Goal: Task Accomplishment & Management: Use online tool/utility

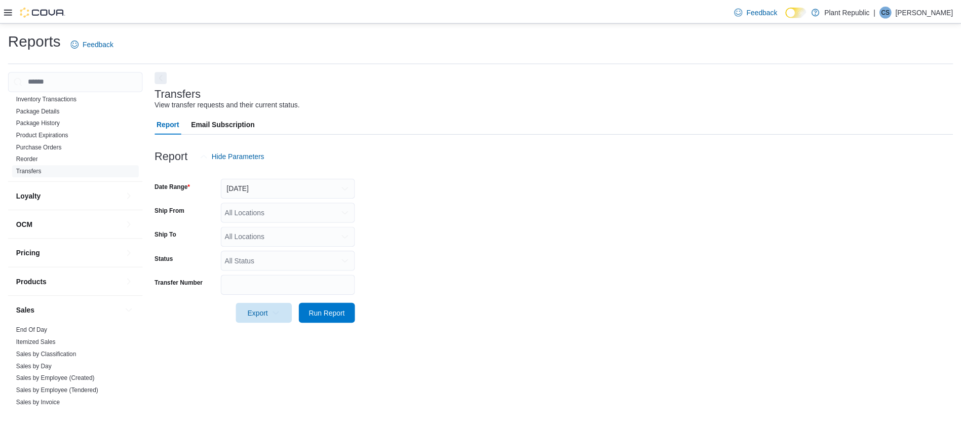
scroll to position [378, 0]
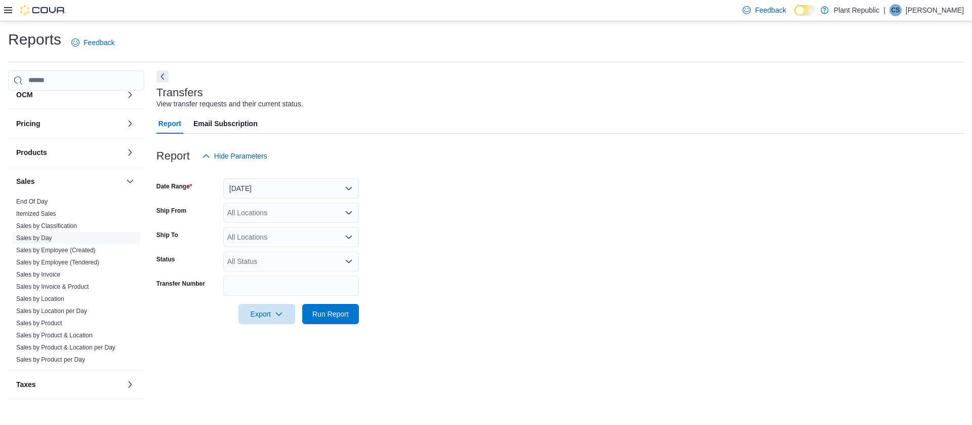
click at [43, 240] on link "Sales by Day" at bounding box center [34, 237] width 36 height 7
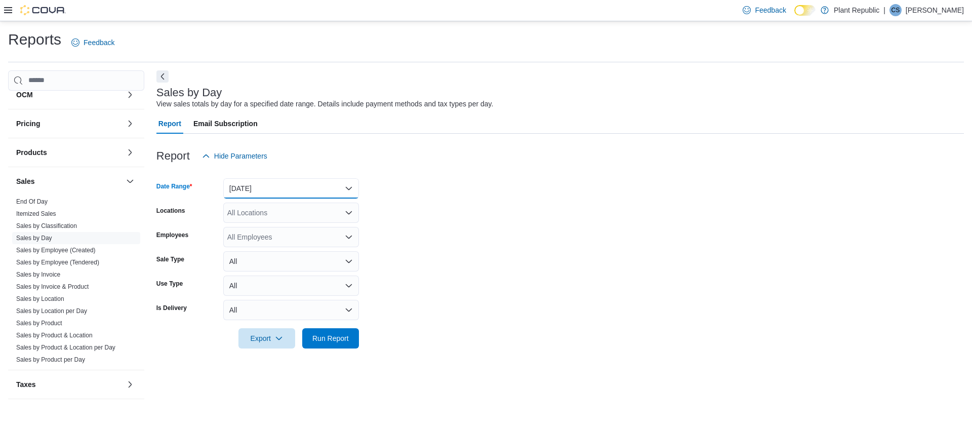
click at [252, 186] on button "[DATE]" at bounding box center [291, 188] width 136 height 20
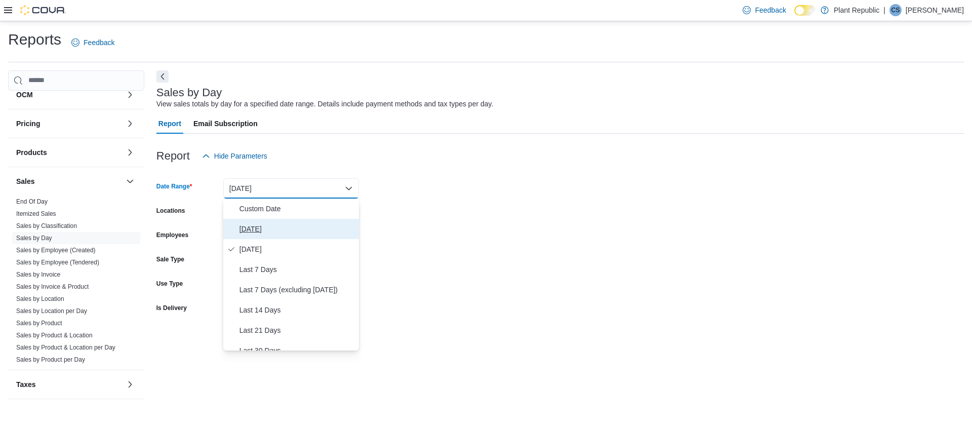
click at [253, 226] on span "[DATE]" at bounding box center [297, 229] width 115 height 12
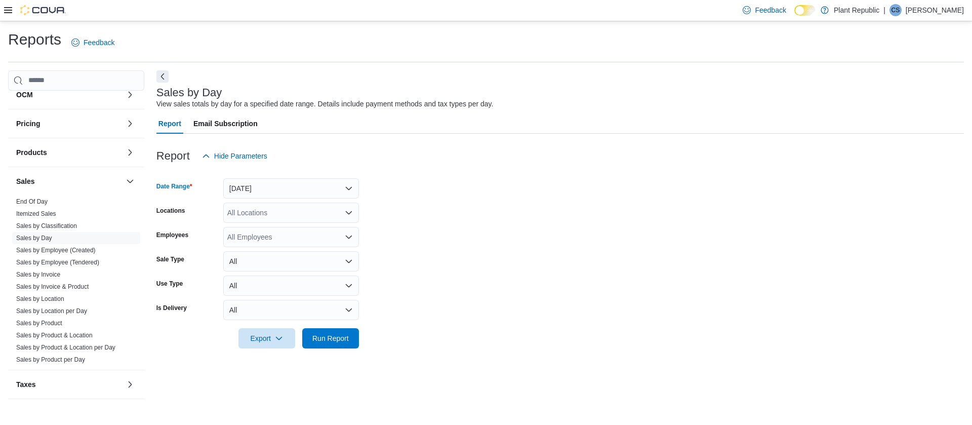
click at [243, 207] on div "All Locations" at bounding box center [291, 213] width 136 height 20
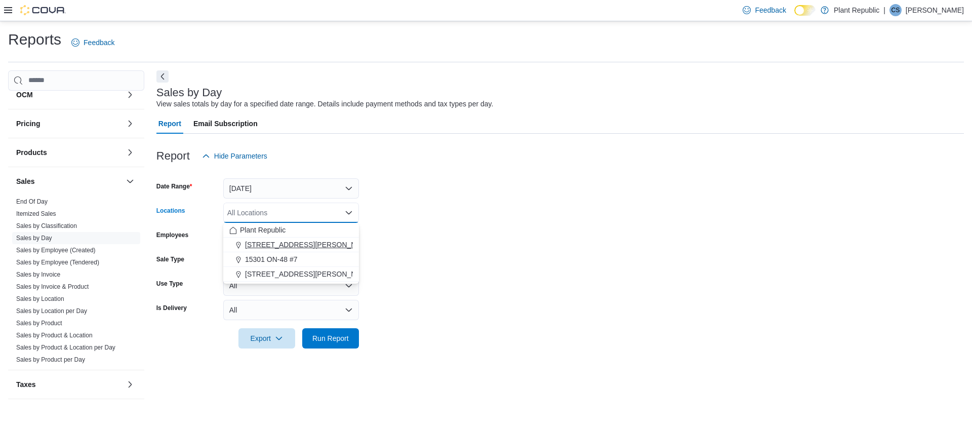
click at [266, 240] on span "[STREET_ADDRESS][PERSON_NAME]" at bounding box center [309, 245] width 129 height 10
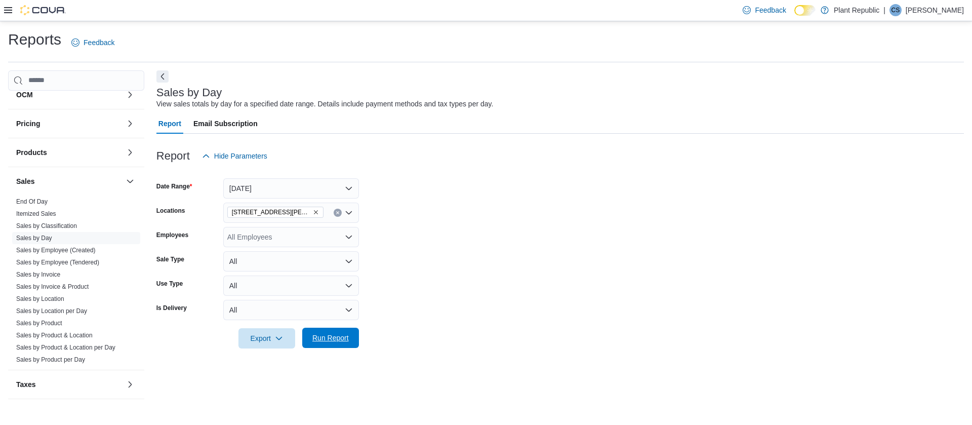
click at [319, 340] on span "Run Report" at bounding box center [330, 338] width 36 height 10
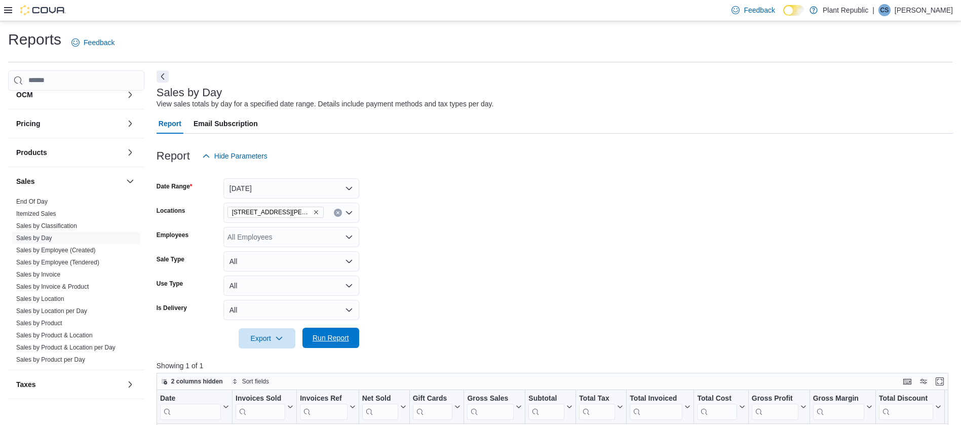
scroll to position [128, 0]
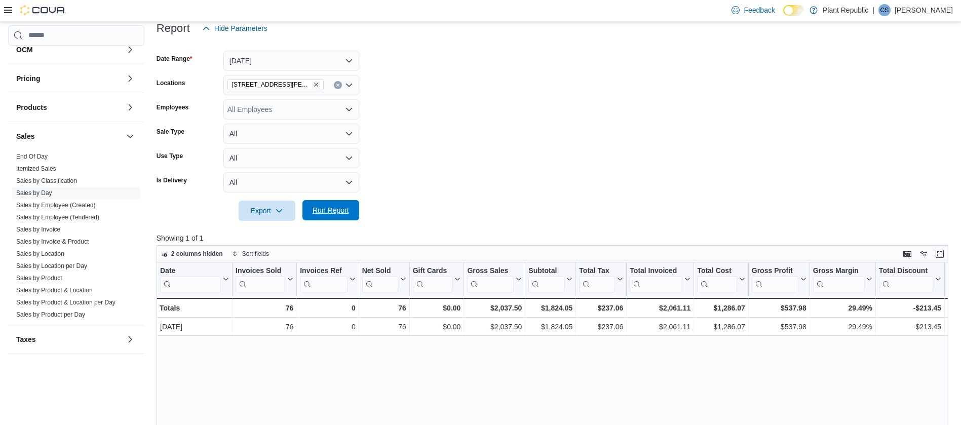
click at [329, 205] on span "Run Report" at bounding box center [330, 210] width 36 height 10
